Goal: Information Seeking & Learning: Learn about a topic

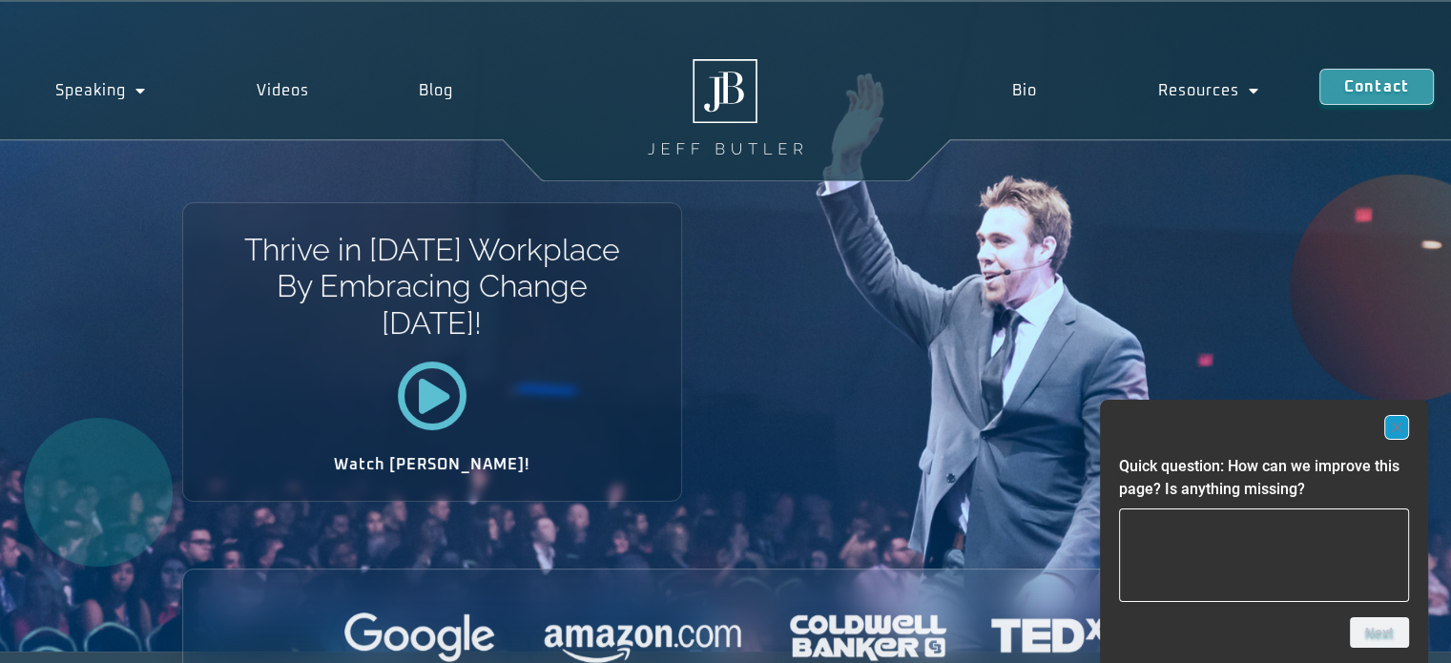
click at [1402, 425] on rect "Hide survey" at bounding box center [1396, 427] width 23 height 23
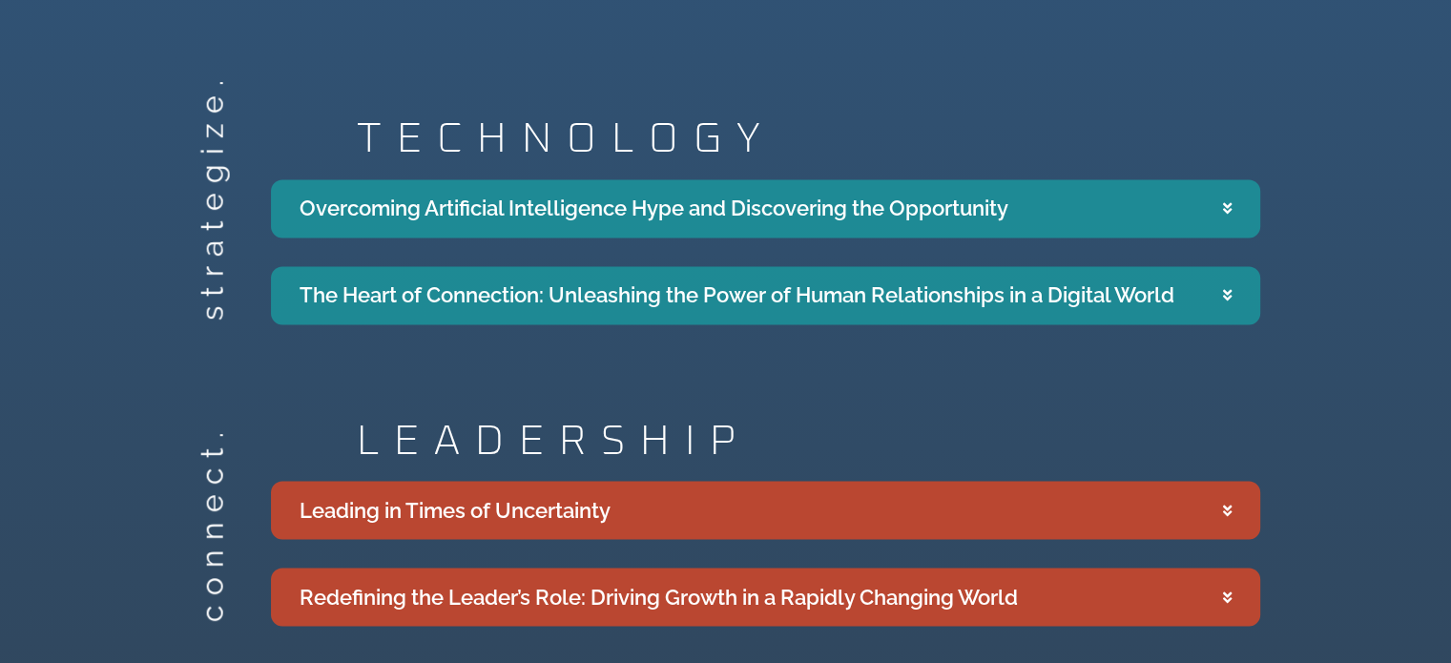
scroll to position [3192, 0]
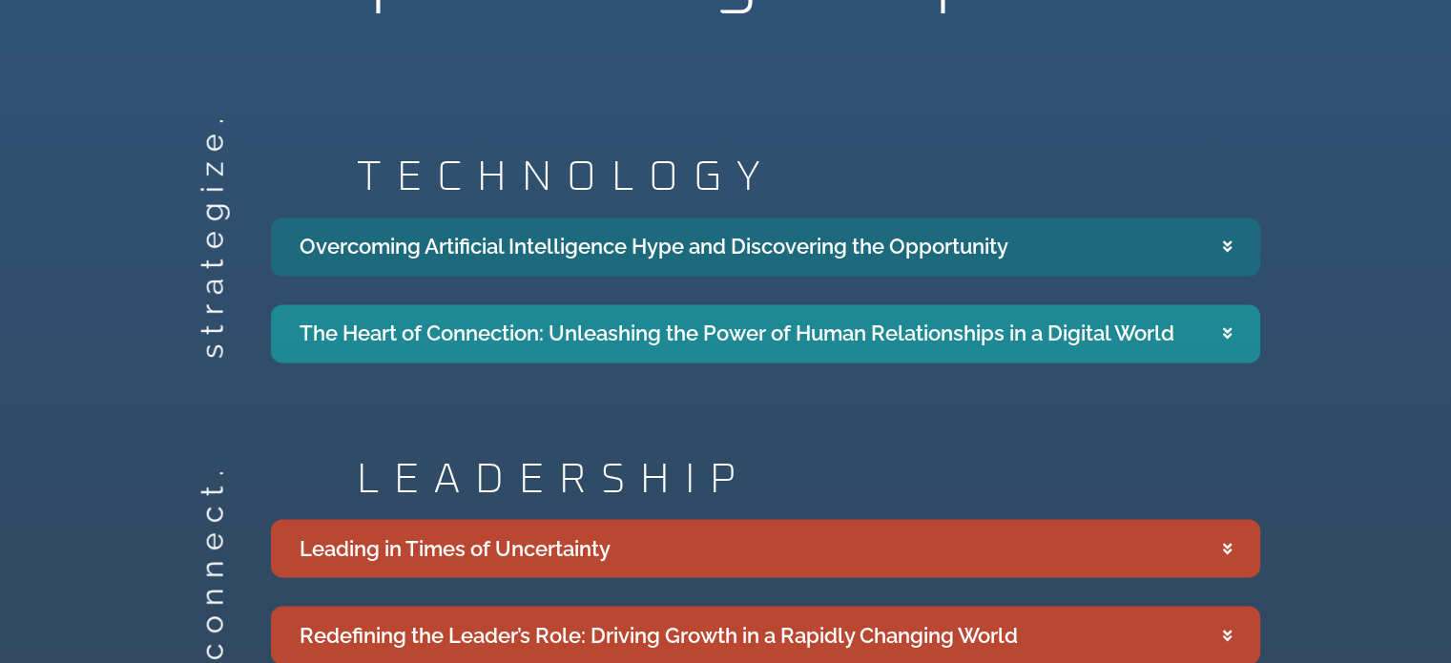
click at [968, 231] on div "Overcoming Artificial Intelligence Hype and Discovering the Opportunity" at bounding box center [654, 246] width 709 height 31
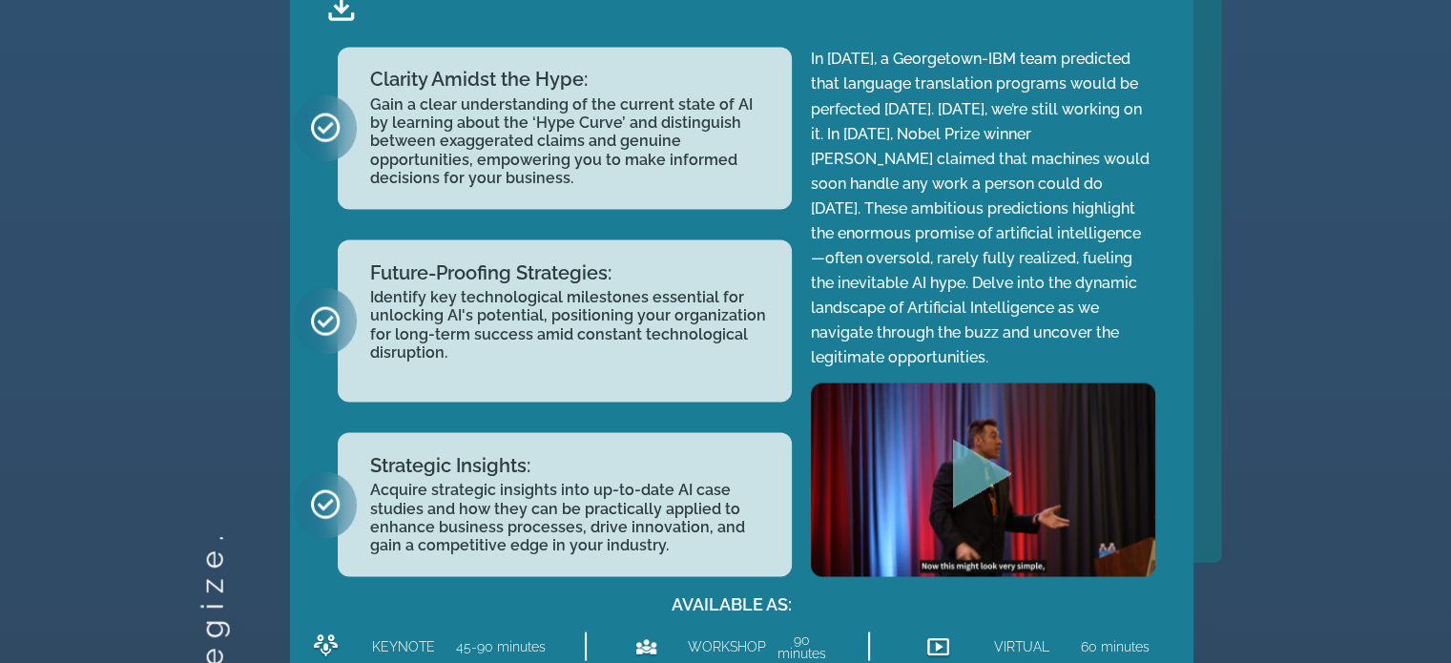
scroll to position [3556, 0]
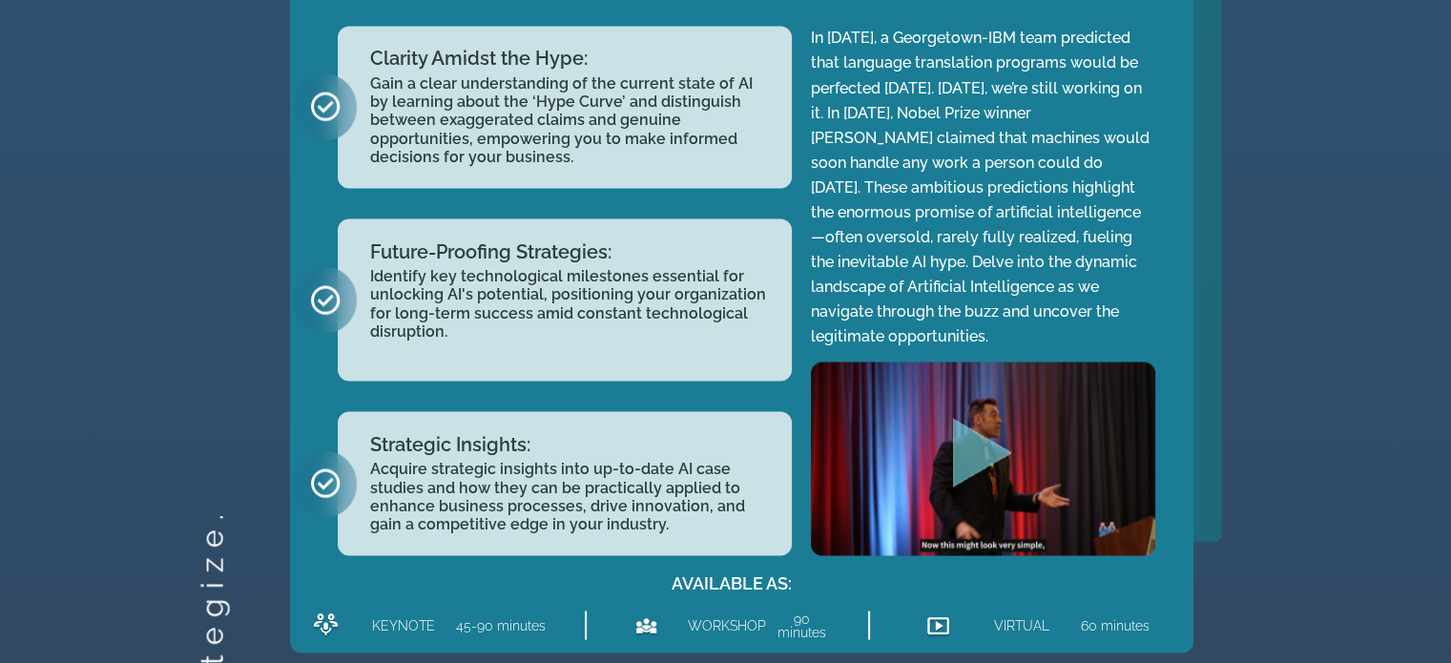
click at [961, 418] on icon "Play Video" at bounding box center [982, 452] width 59 height 69
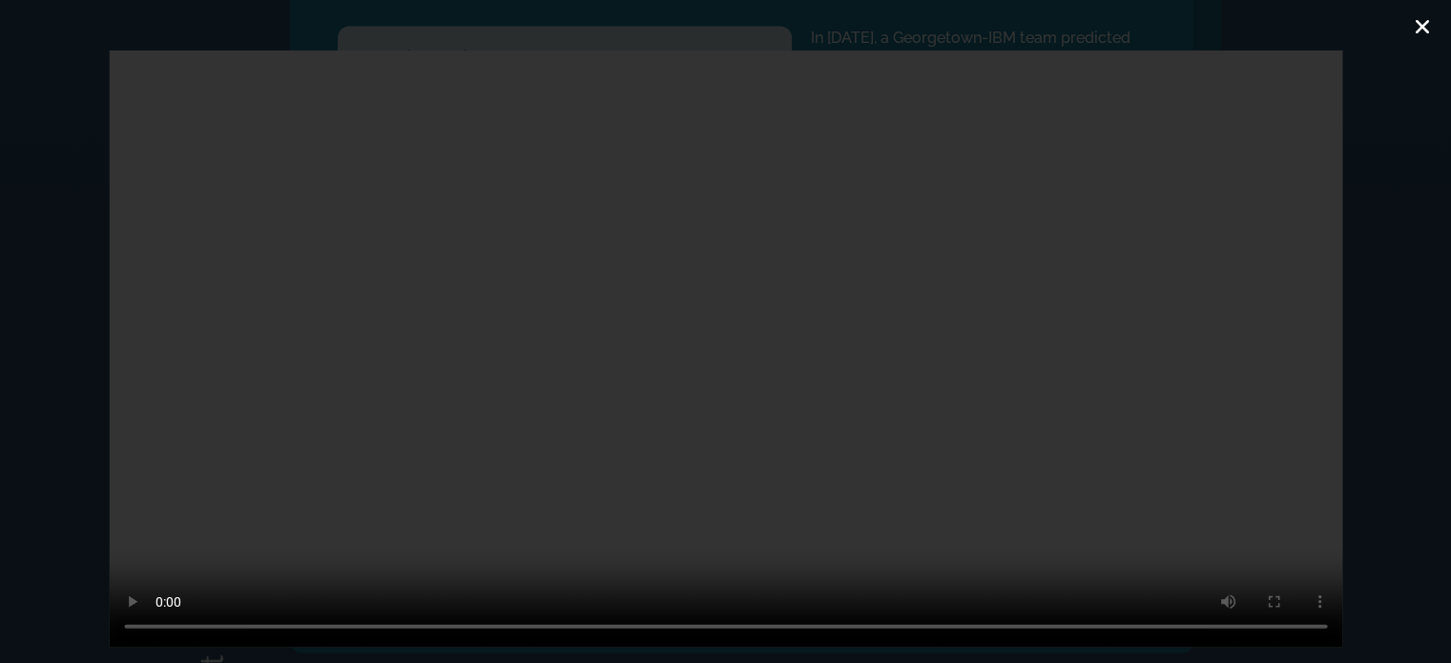
click at [1420, 21] on icon "Close (Esc)" at bounding box center [1422, 26] width 19 height 19
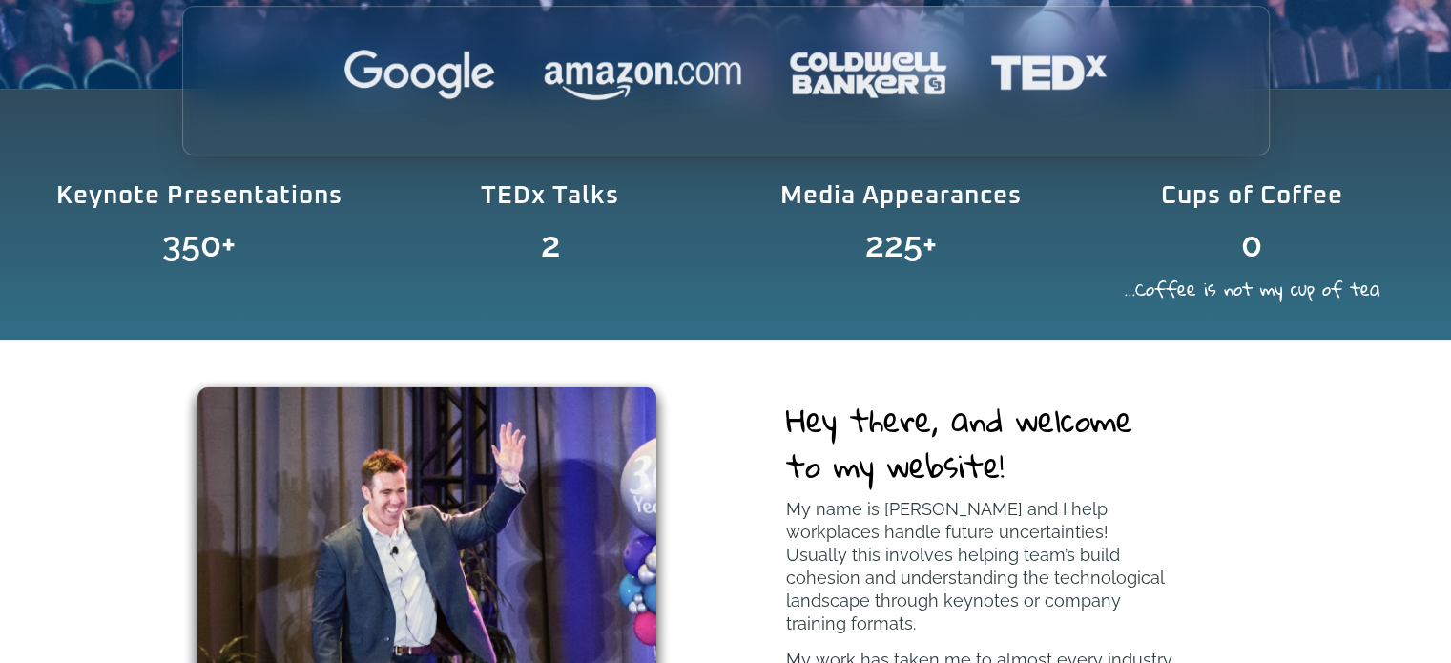
scroll to position [0, 0]
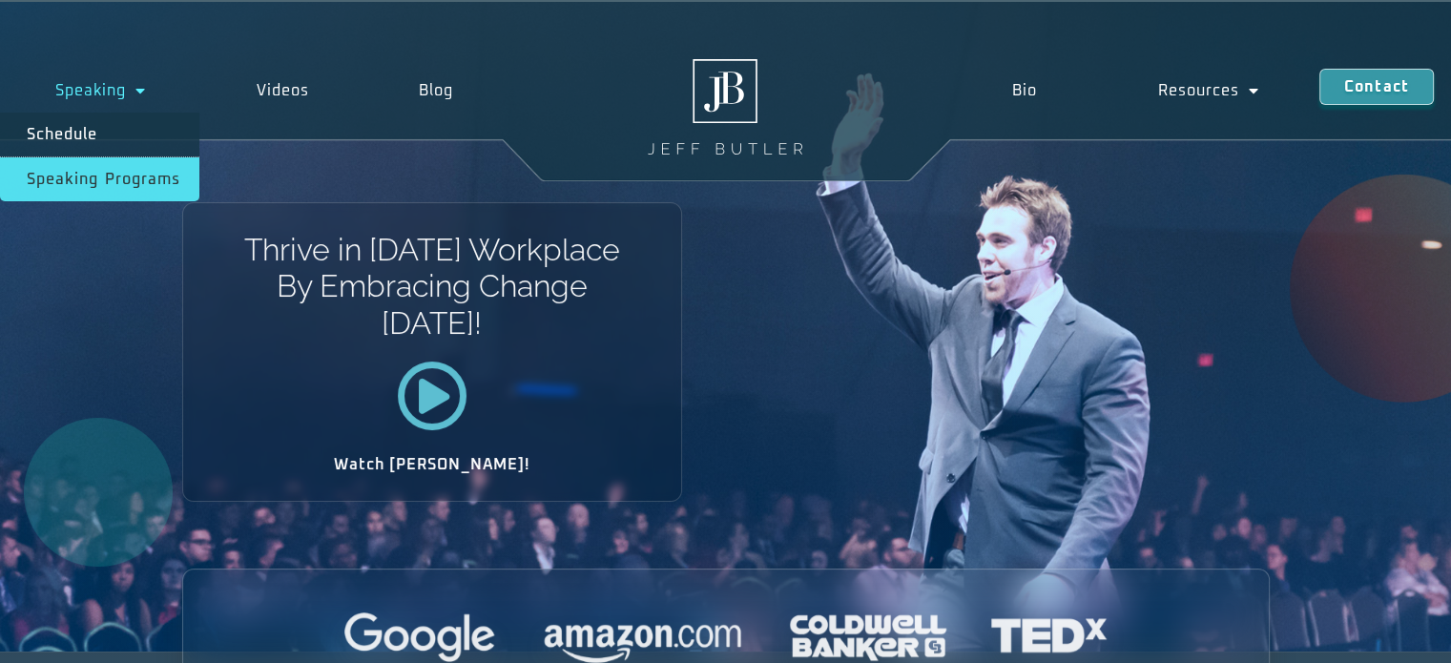
click at [104, 175] on link "Speaking Programs" at bounding box center [99, 179] width 199 height 44
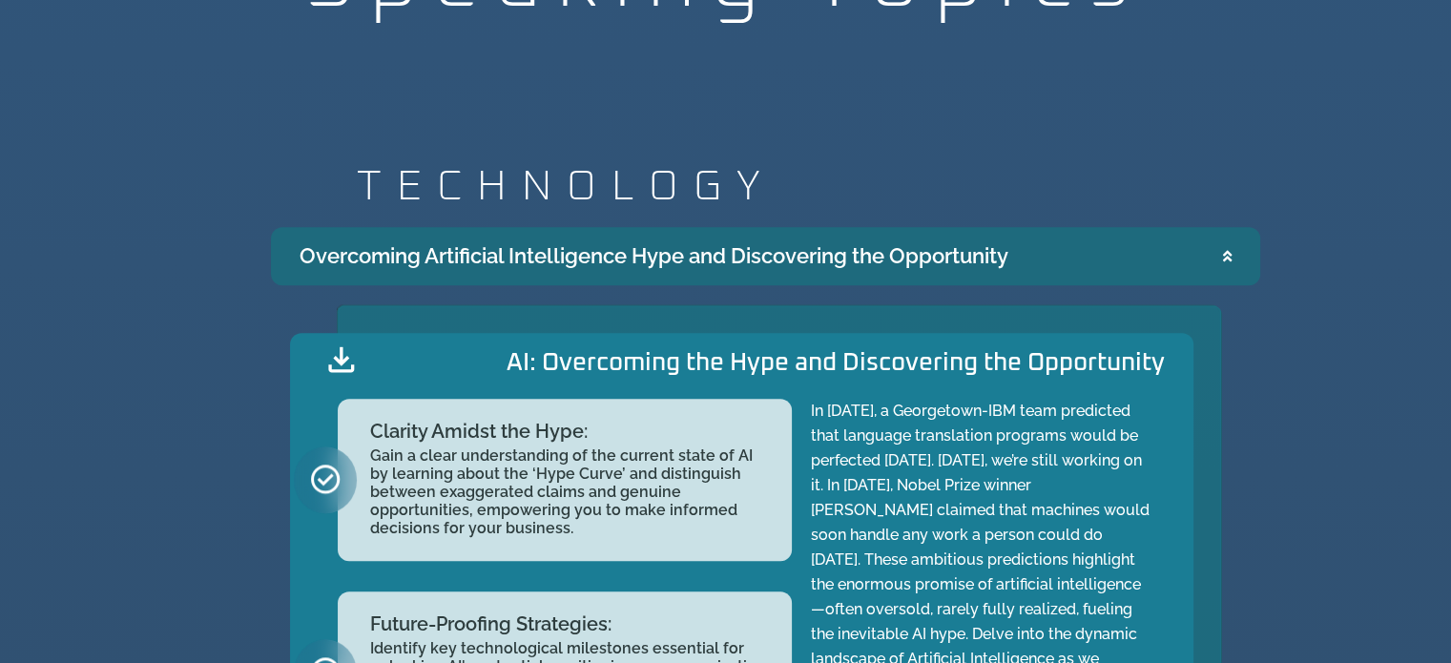
scroll to position [1857, 0]
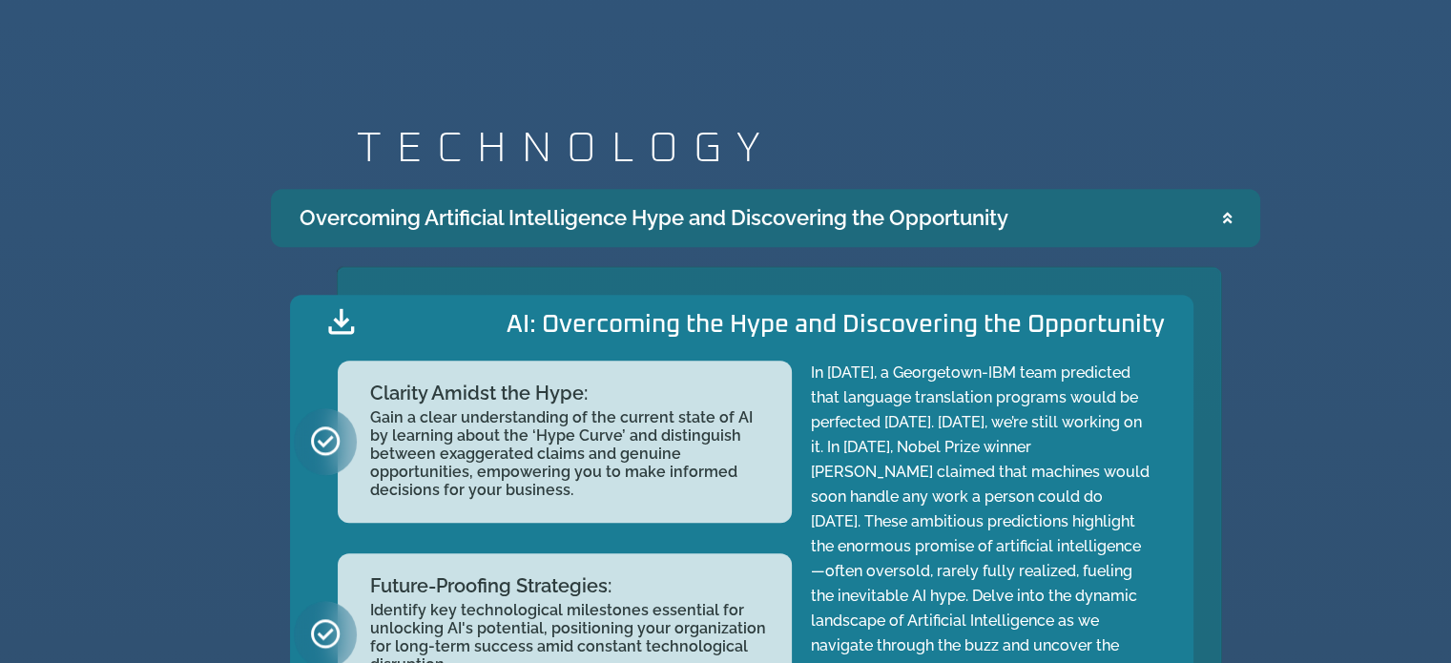
click at [1231, 214] on summary "Overcoming Artificial Intelligence Hype and Discovering the Opportunity" at bounding box center [765, 218] width 989 height 58
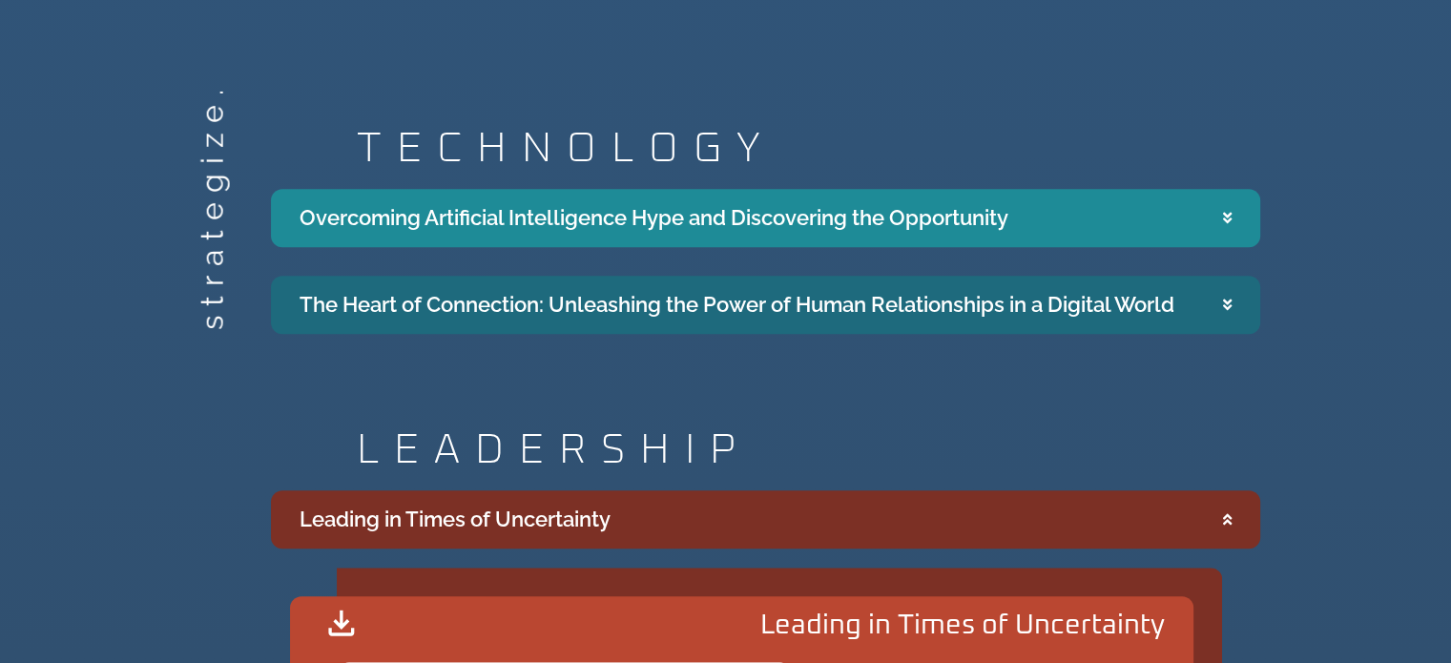
click at [1118, 308] on div "The Heart of Connection: Unleashing the Power of Human Relationships in a Digit…" at bounding box center [737, 304] width 875 height 31
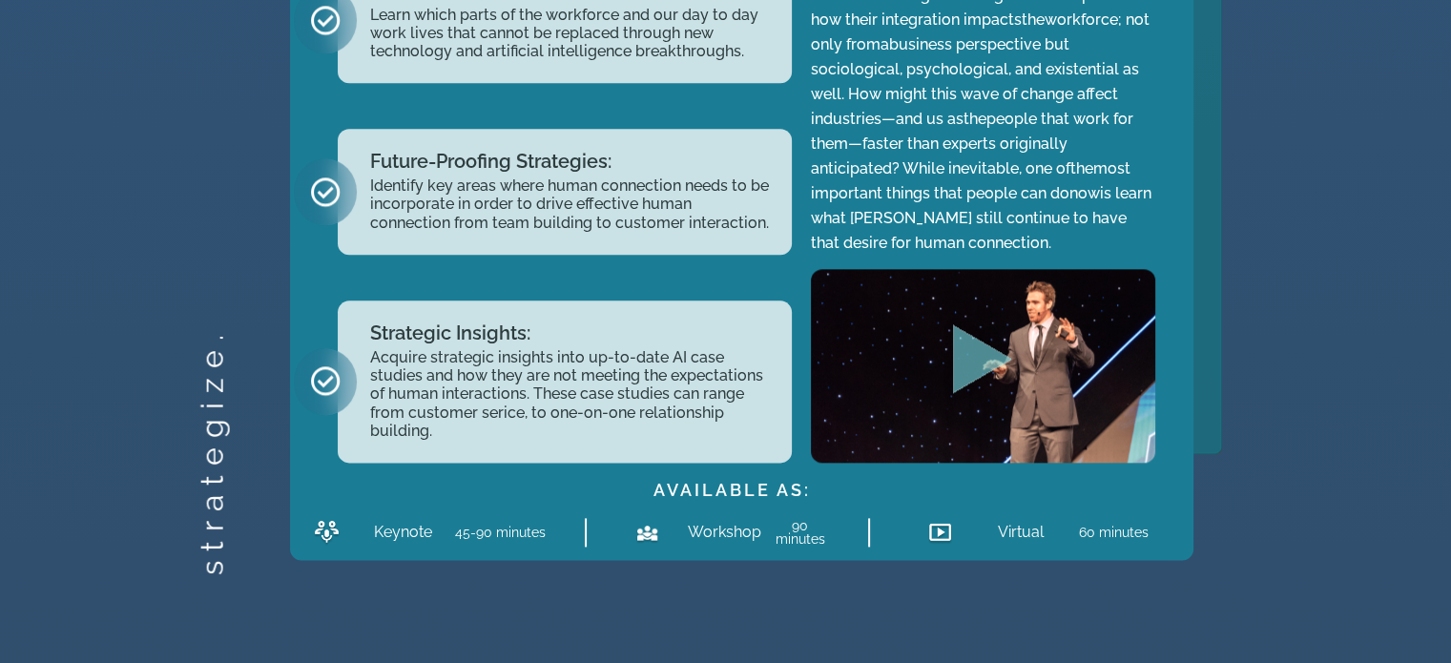
scroll to position [2374, 0]
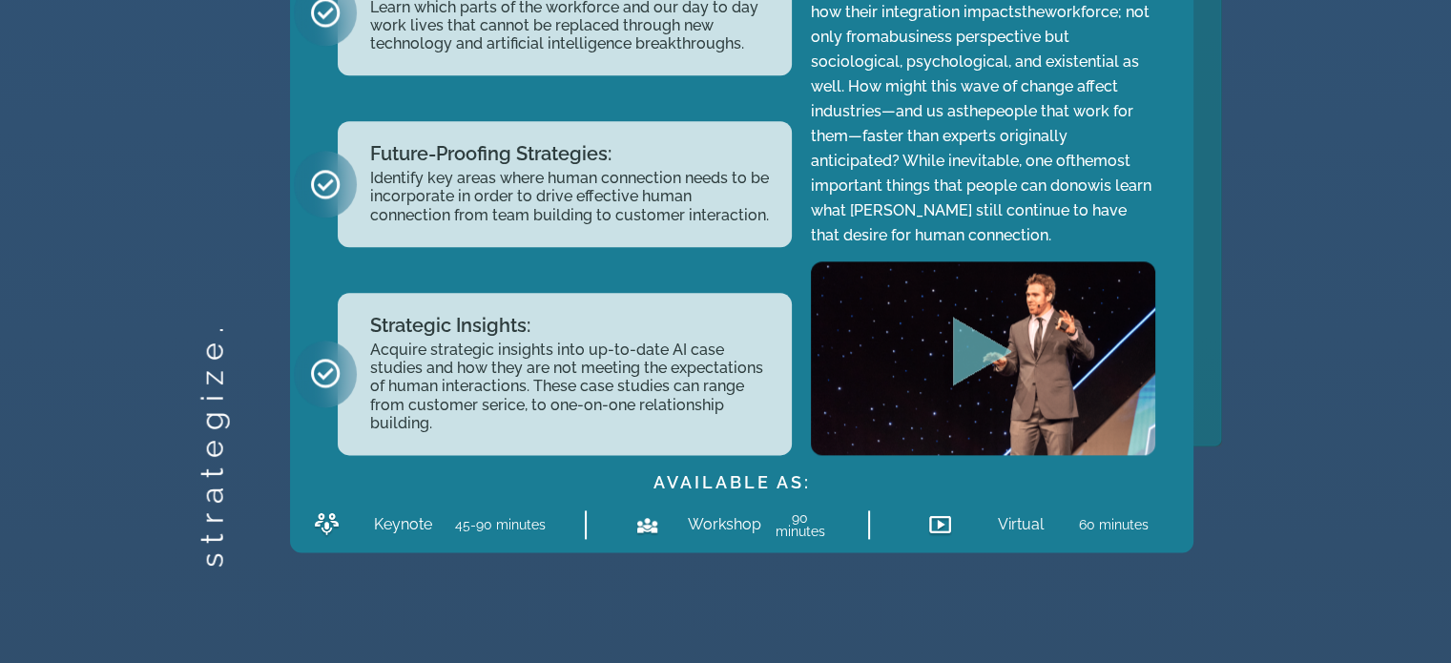
click at [971, 353] on icon "Play Video about Jeff Butler survey page" at bounding box center [982, 352] width 59 height 69
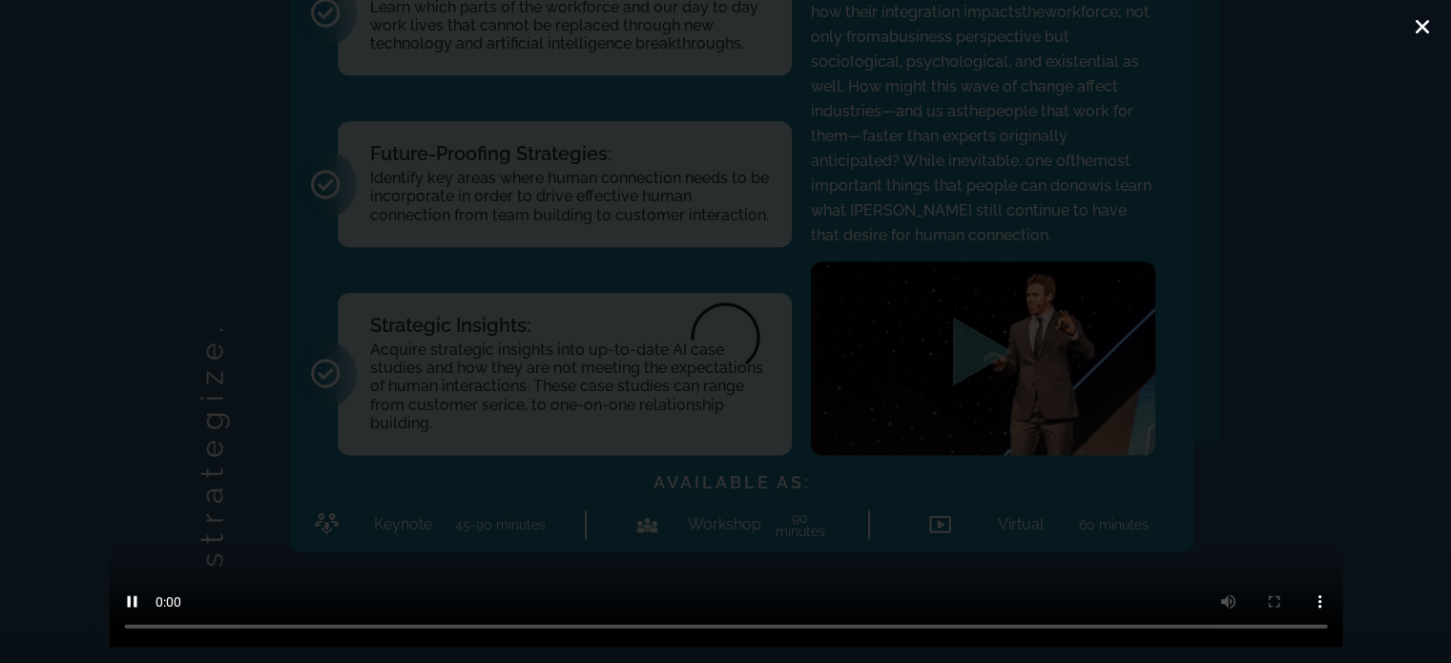
click at [1420, 29] on icon "Close (Esc)" at bounding box center [1422, 26] width 19 height 19
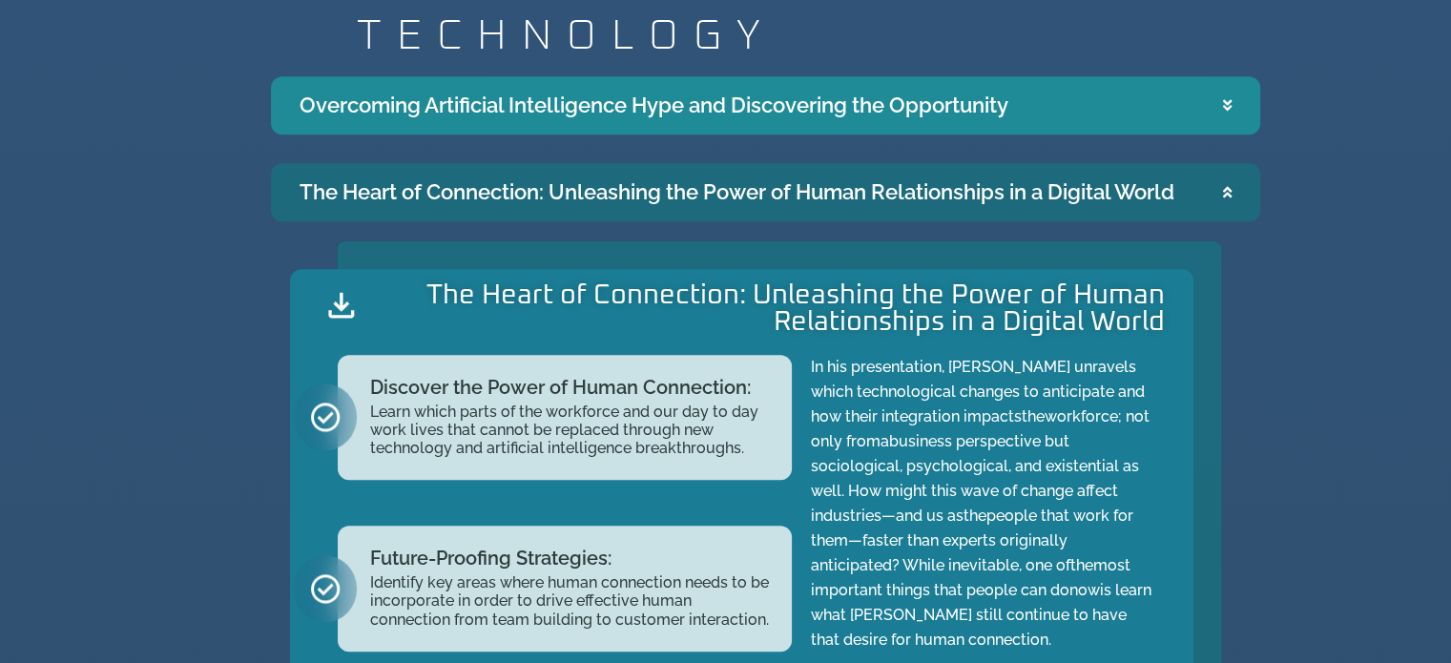
scroll to position [1953, 0]
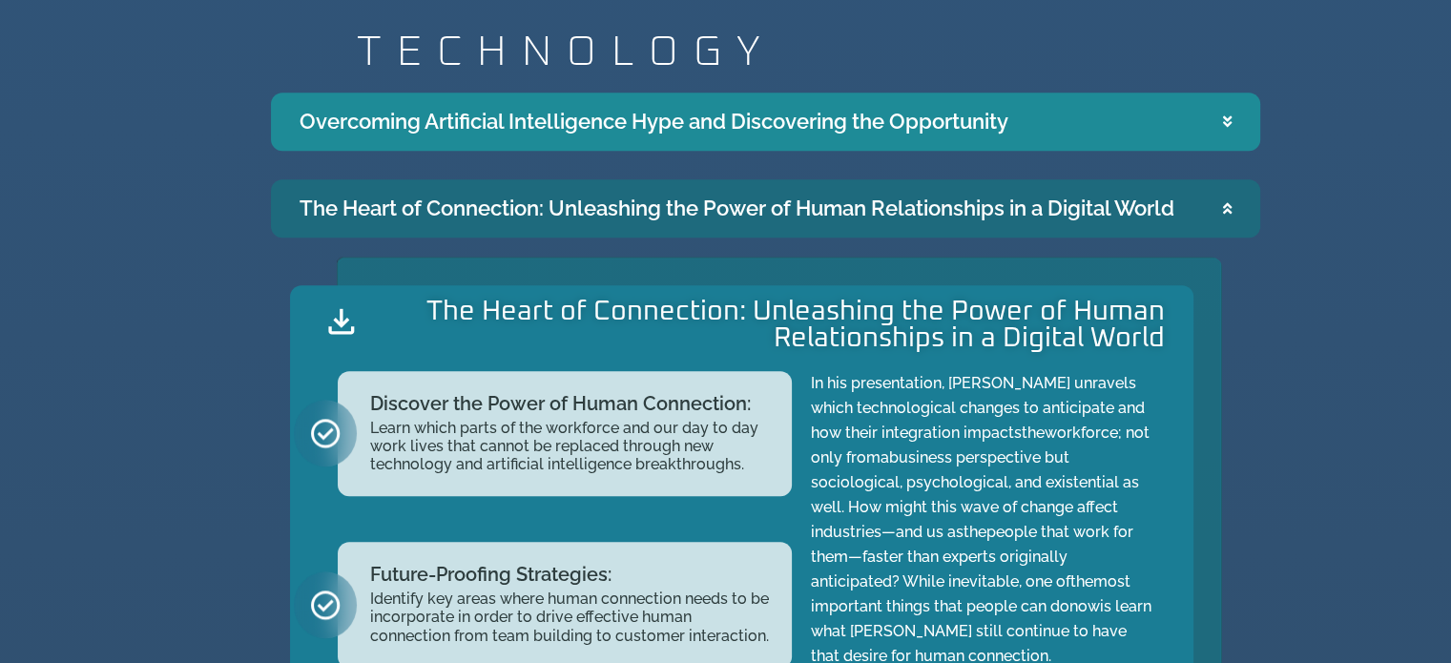
click at [1231, 201] on summary "The Heart of Connection: Unleashing the Power of Human Relationships in a Digit…" at bounding box center [765, 208] width 989 height 58
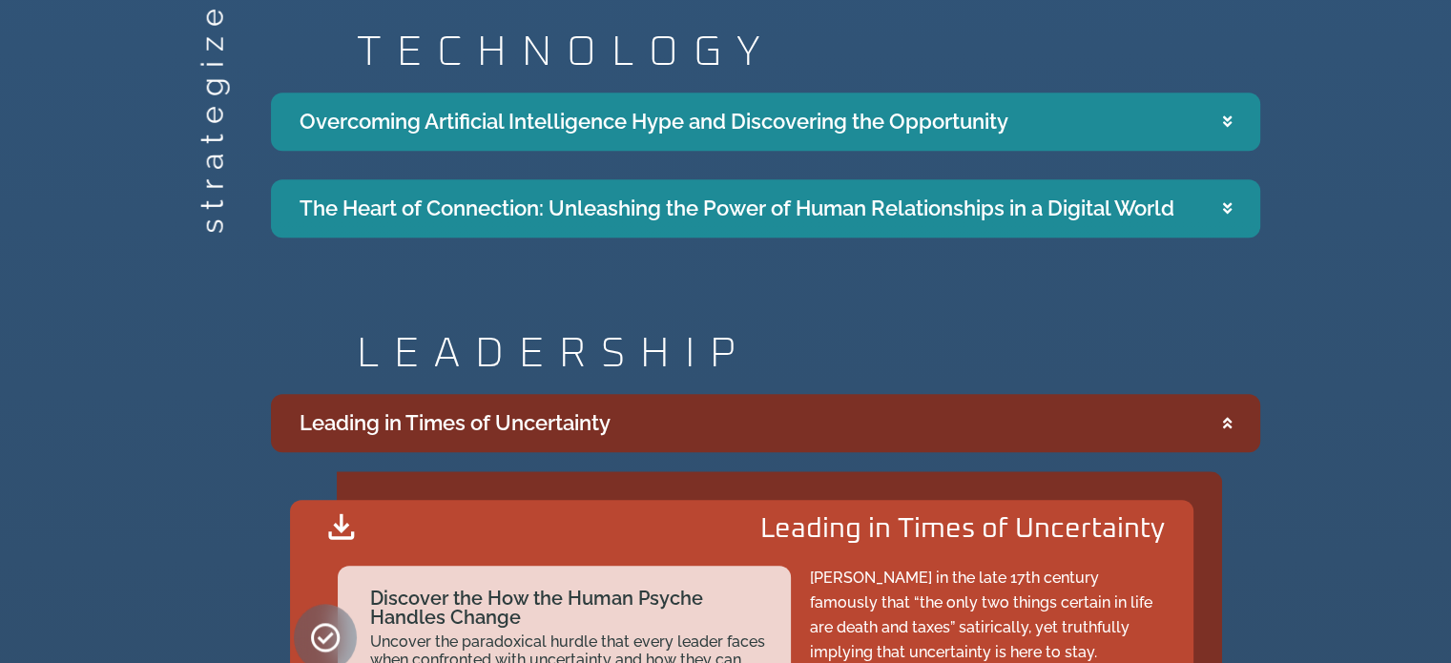
click at [1228, 419] on icon "Accordion. Open links with Enter or Space, close with Escape, and navigate with…" at bounding box center [1227, 423] width 9 height 14
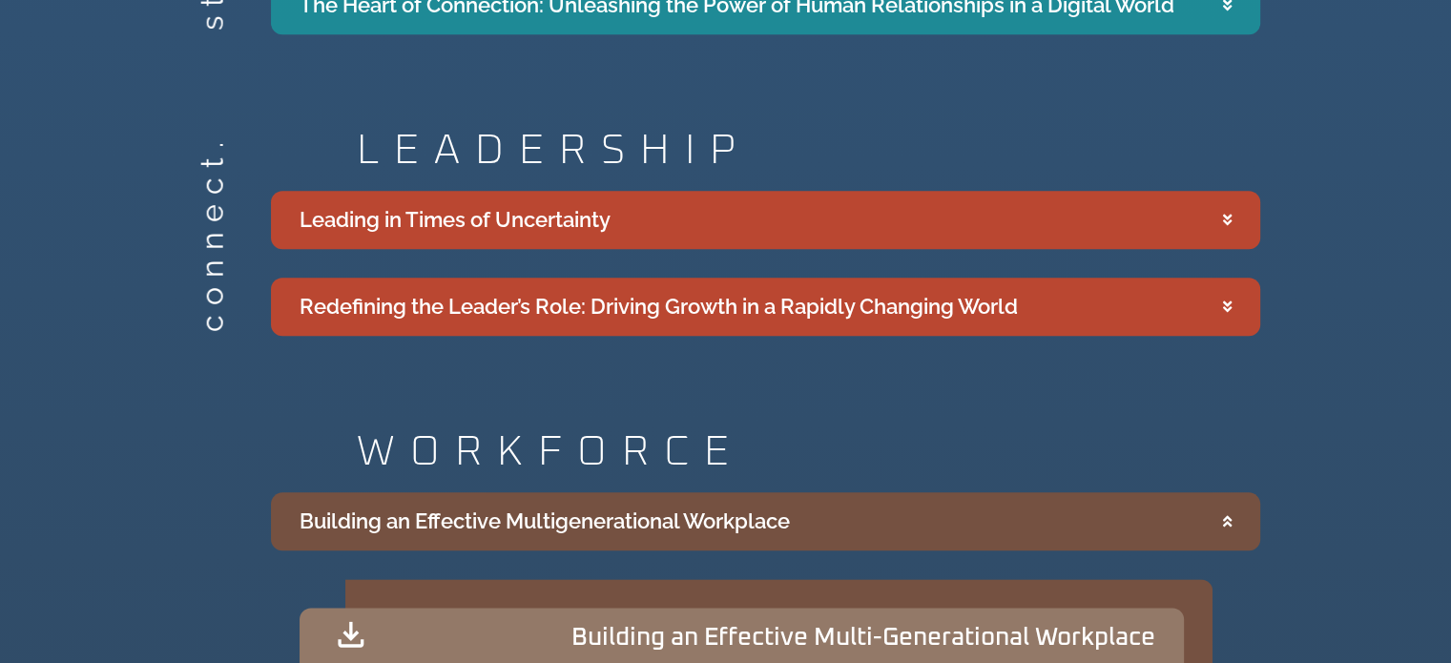
scroll to position [2182, 0]
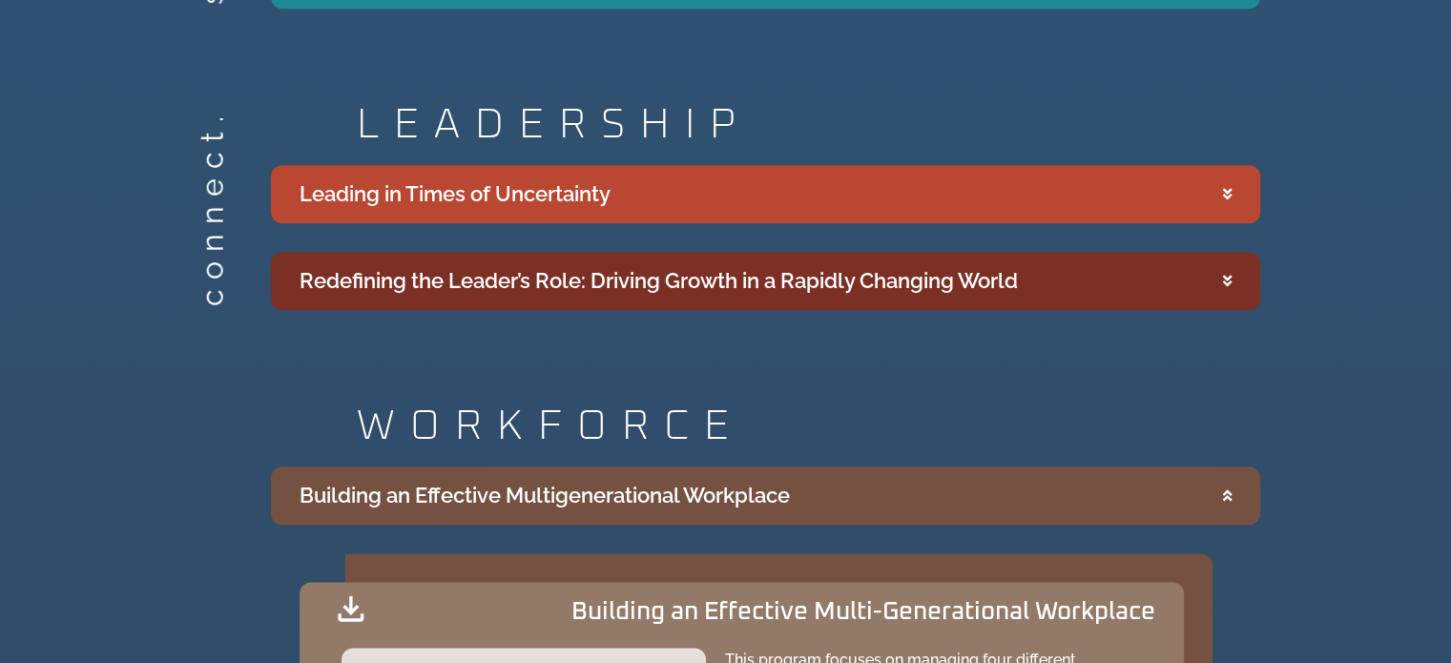
click at [800, 278] on div "Redefining the Leader’s Role: Driving Growth in a Rapidly Changing World" at bounding box center [659, 280] width 718 height 31
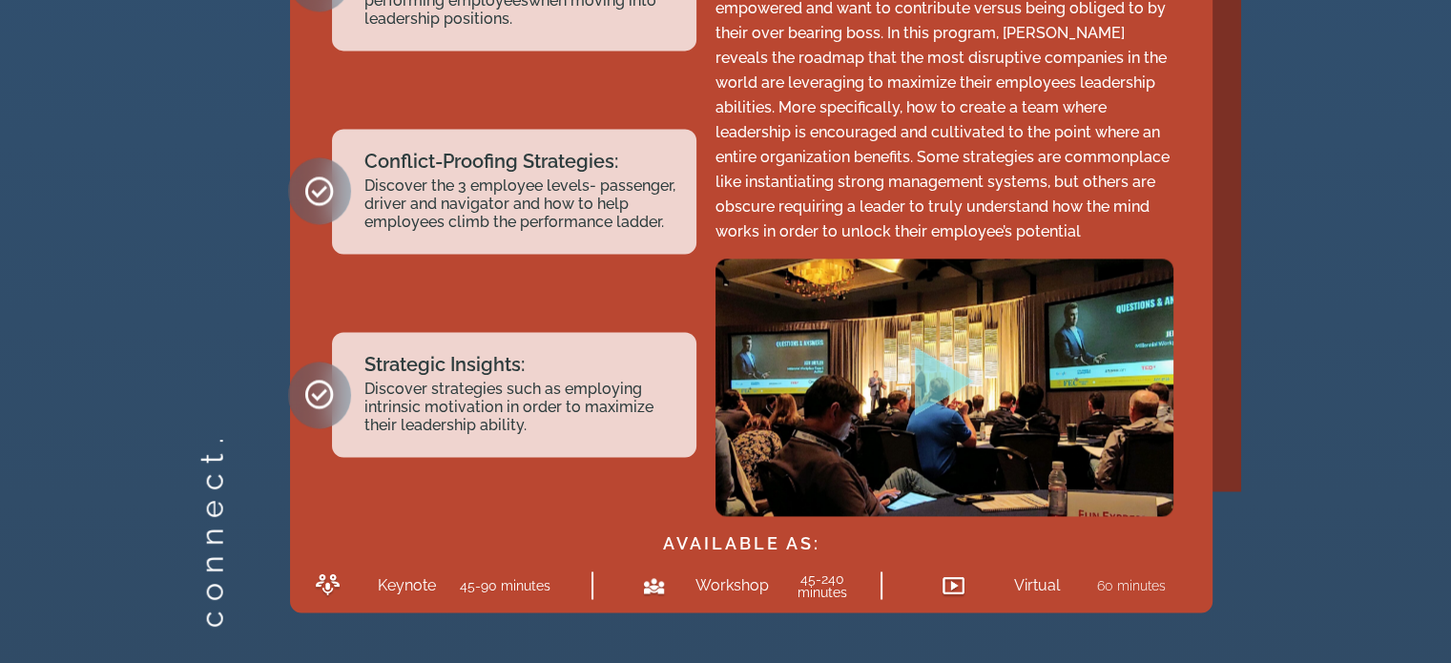
scroll to position [2805, 0]
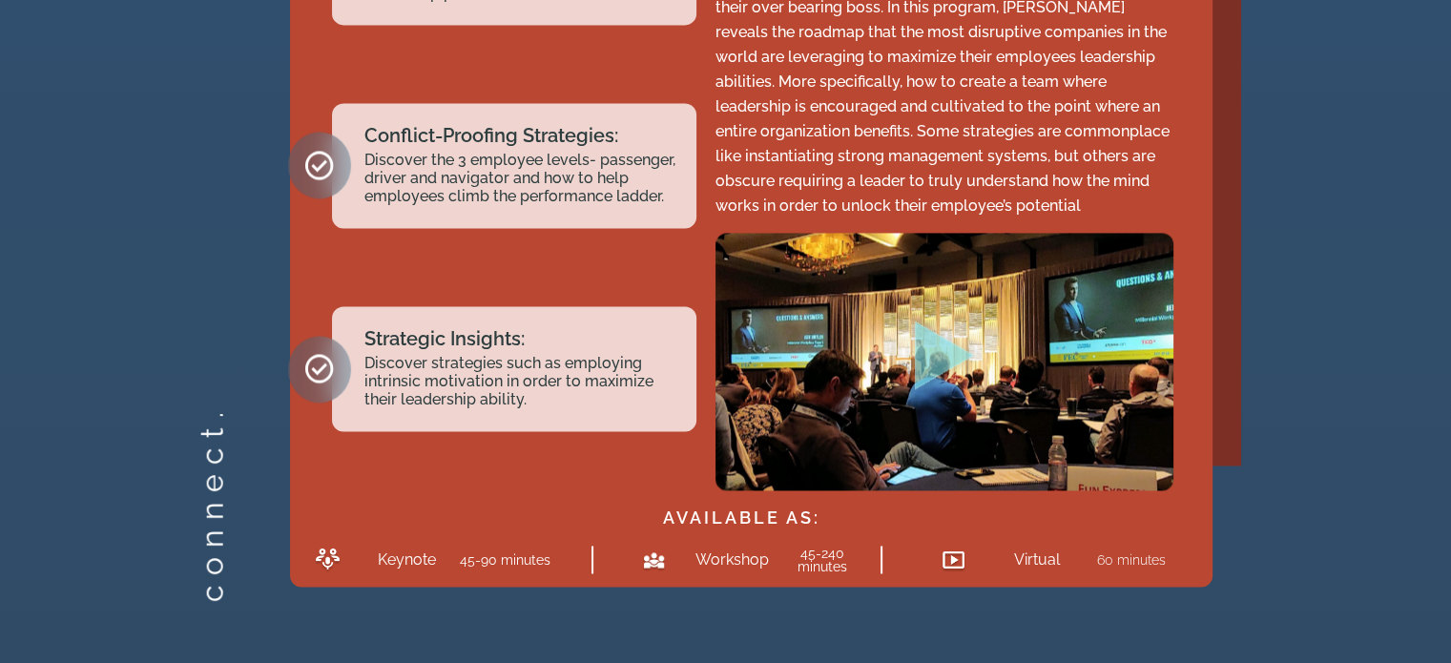
click at [936, 347] on icon "Play Video" at bounding box center [944, 355] width 59 height 69
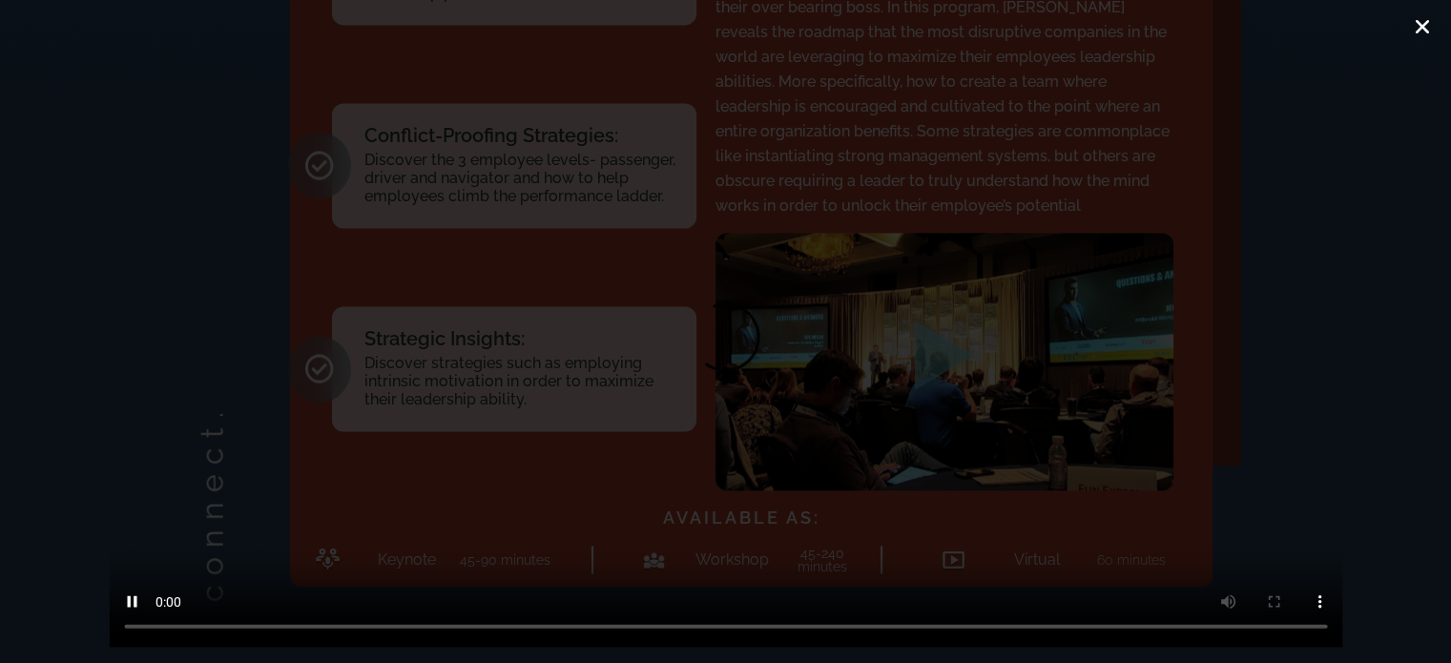
click at [1425, 26] on icon "Close (Esc)" at bounding box center [1422, 26] width 19 height 19
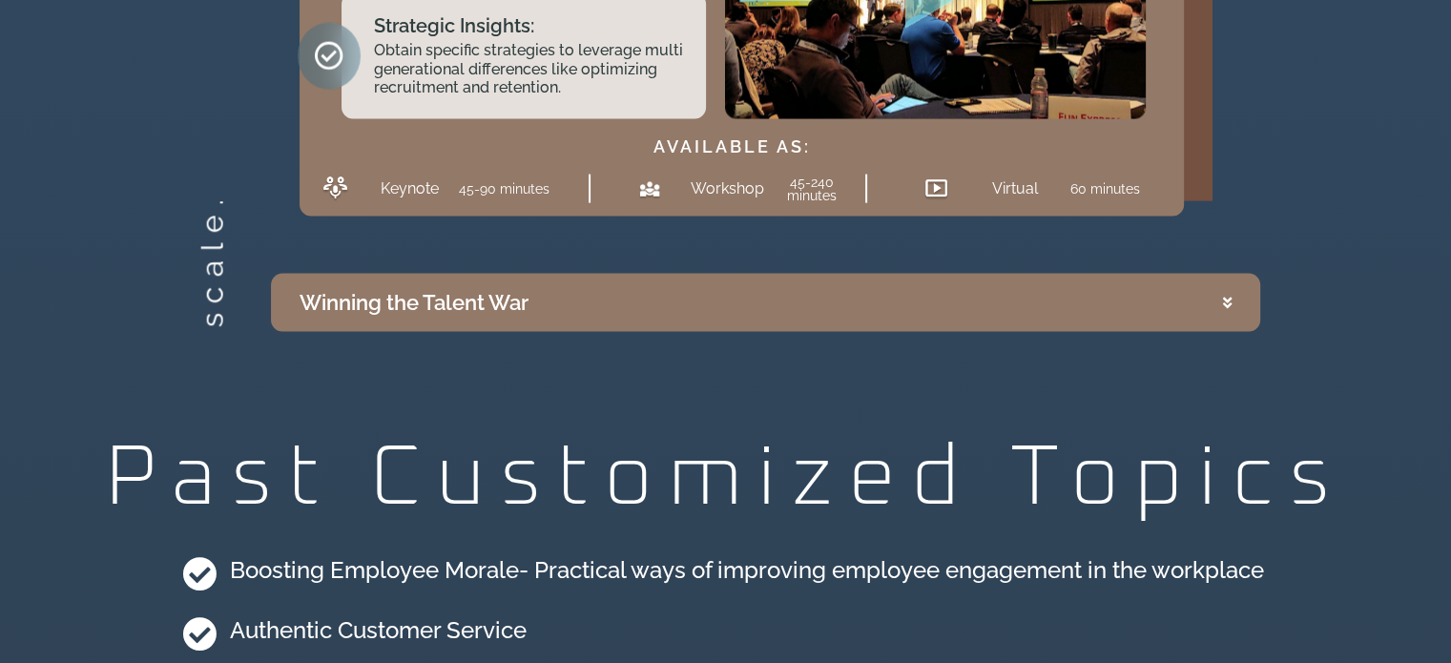
scroll to position [4186, 0]
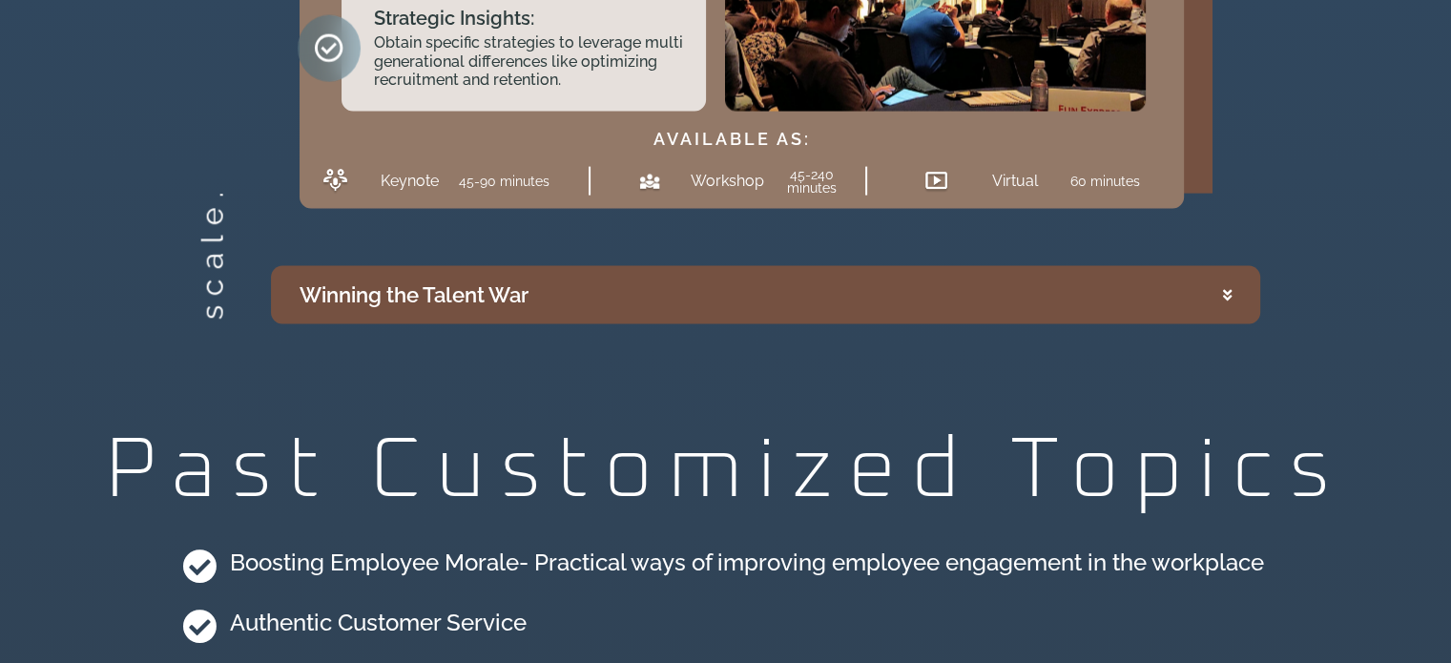
click at [1223, 288] on icon "Accordion. Open links with Enter or Space, close with Escape, and navigate with…" at bounding box center [1227, 295] width 9 height 14
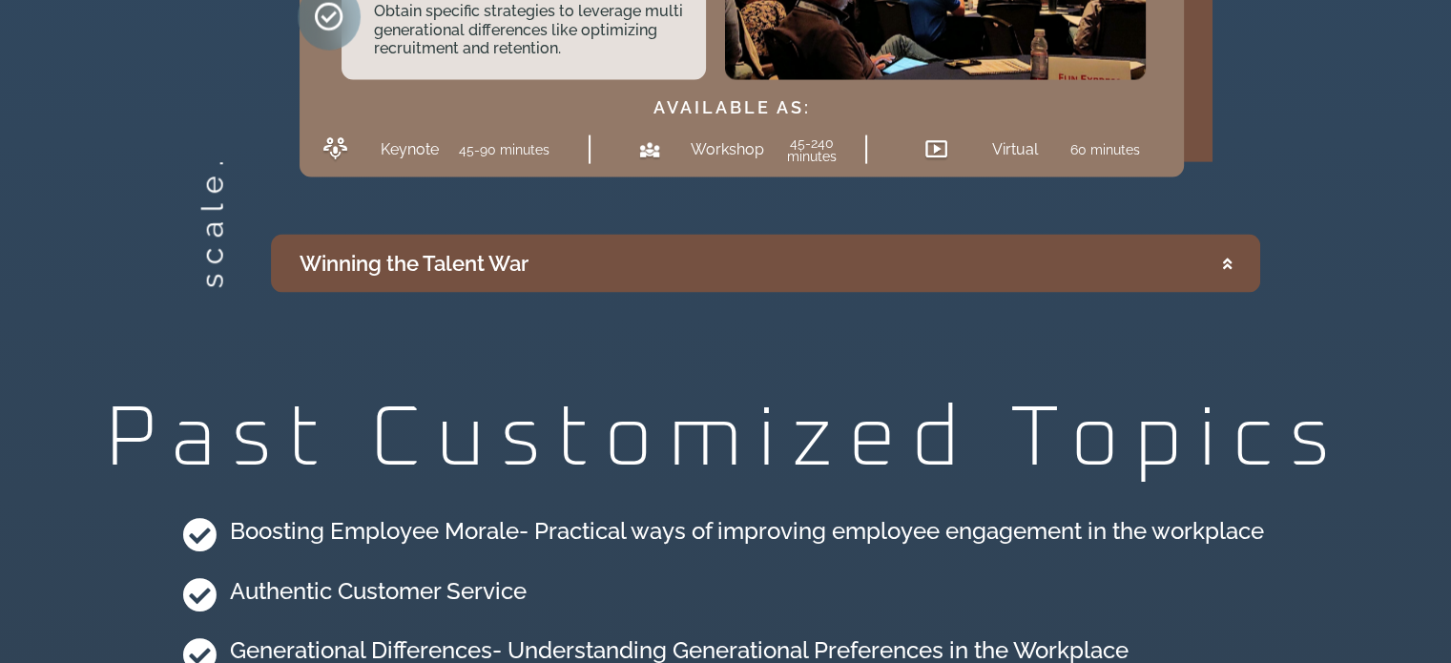
scroll to position [4237, 0]
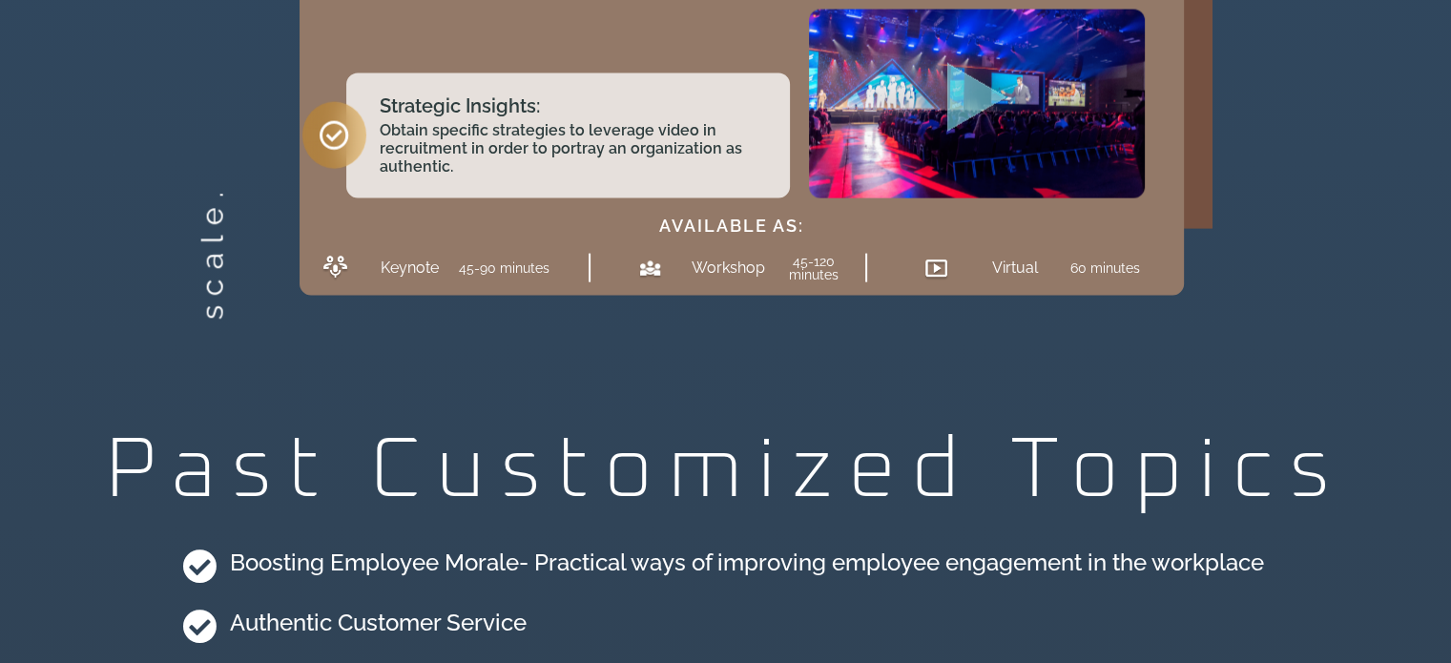
click at [970, 72] on icon "Play Video about millennial keynote speaker stage" at bounding box center [976, 97] width 59 height 69
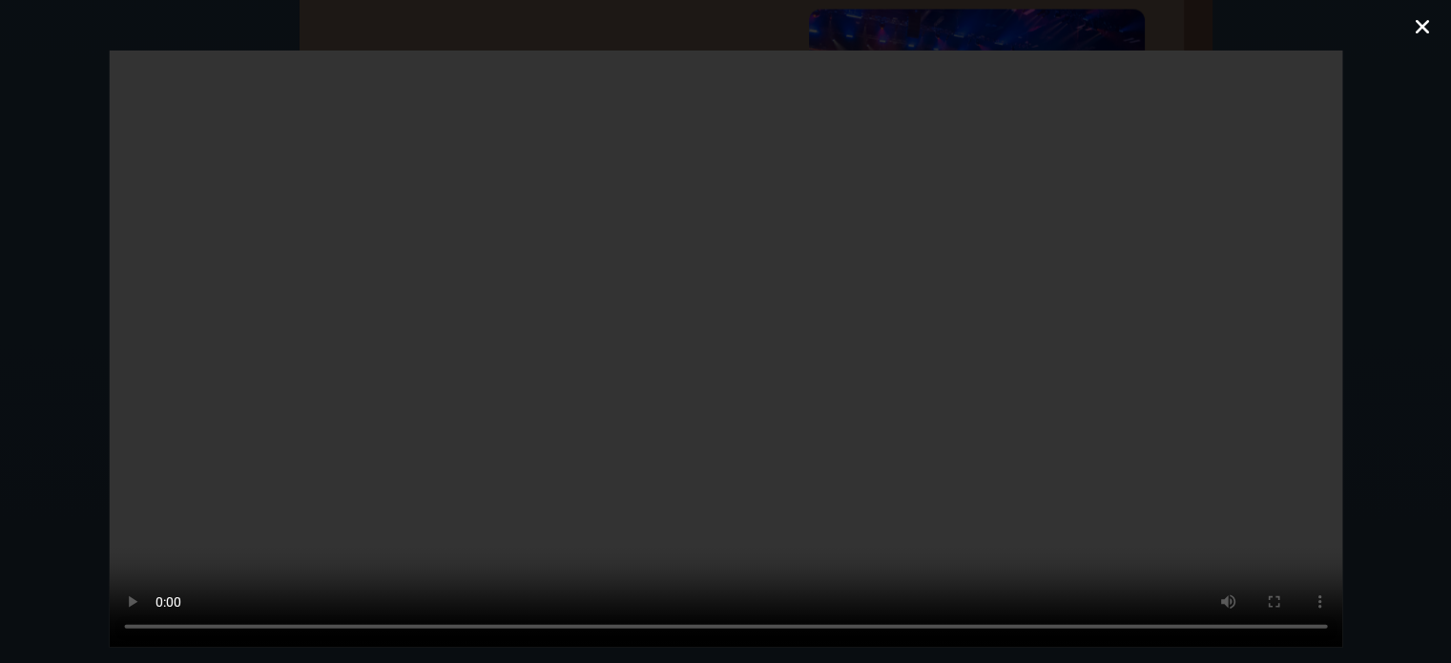
click at [1421, 30] on icon "Close (Esc)" at bounding box center [1422, 26] width 19 height 19
